Goal: Information Seeking & Learning: Check status

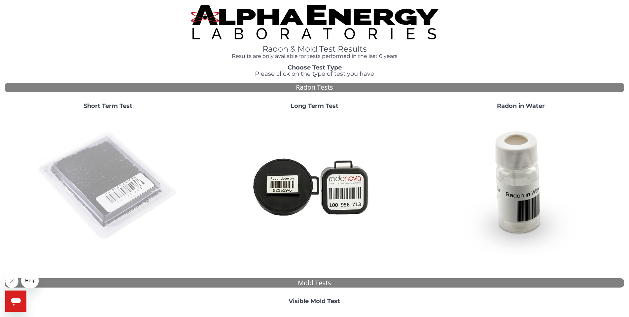
click at [124, 177] on img at bounding box center [108, 186] width 142 height 142
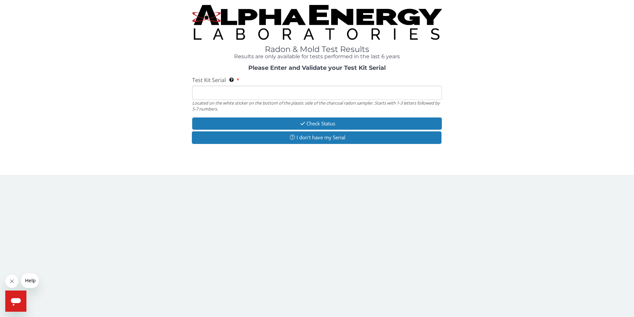
click at [197, 94] on input "Test Kit Serial Located on the white sticker on the bottom of the plastic side …" at bounding box center [317, 93] width 250 height 14
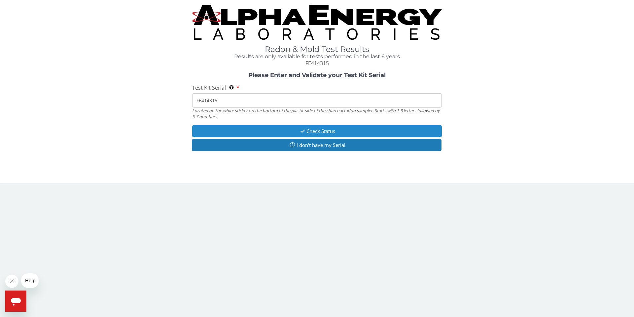
type input "FE414315"
click at [308, 132] on button "Check Status" at bounding box center [317, 131] width 250 height 12
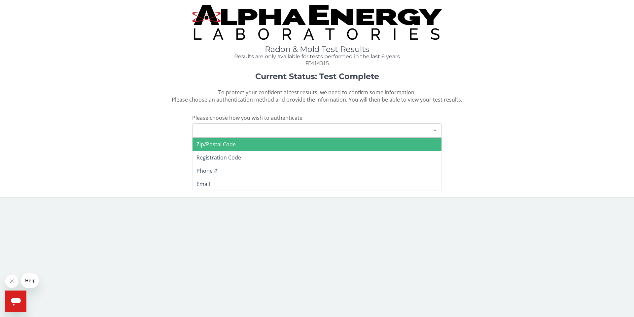
click at [343, 130] on div at bounding box center [435, 130] width 13 height 13
click at [249, 140] on span "Zip/Postal Code" at bounding box center [317, 143] width 249 height 13
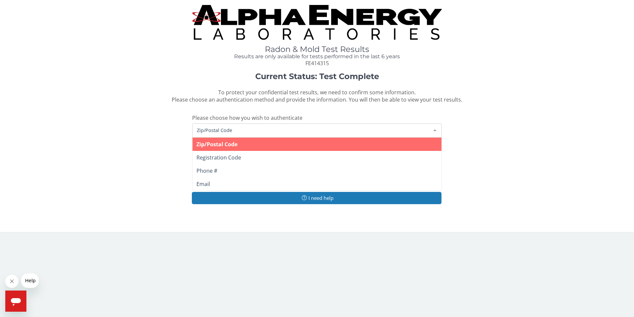
click at [237, 130] on span "Zip/Postal Code" at bounding box center [311, 129] width 233 height 7
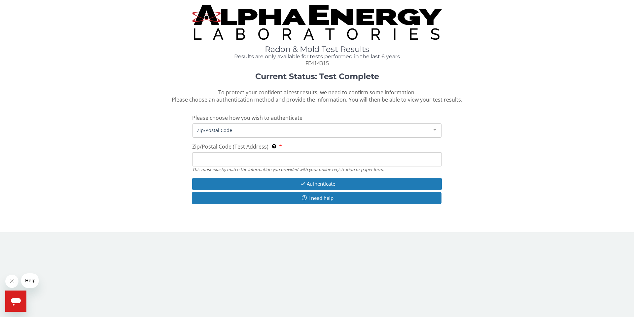
click at [214, 128] on span "Zip/Postal Code" at bounding box center [311, 129] width 233 height 7
click at [209, 158] on input "Zip/Postal Code (Test Address) This must exactly match the information you prov…" at bounding box center [317, 159] width 250 height 14
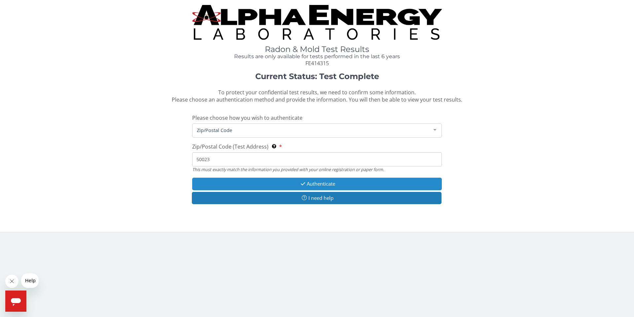
type input "50023"
click at [320, 185] on button "Authenticate" at bounding box center [317, 183] width 250 height 12
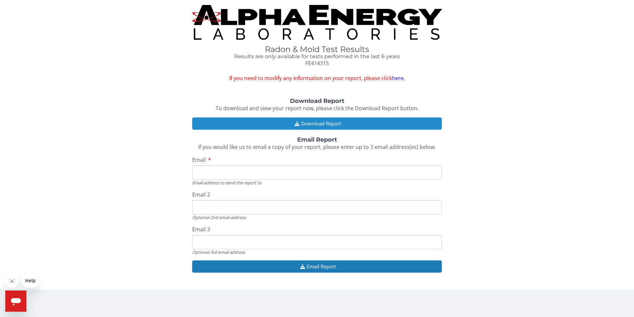
click at [313, 124] on button "Download Report" at bounding box center [317, 123] width 250 height 12
